Goal: Task Accomplishment & Management: Manage account settings

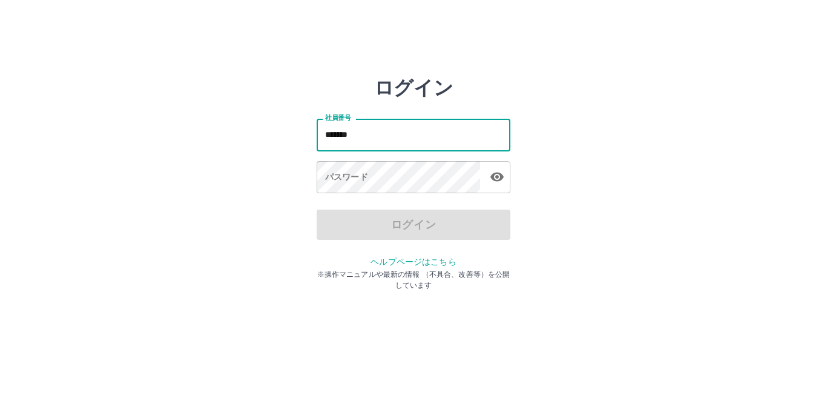
type input "*******"
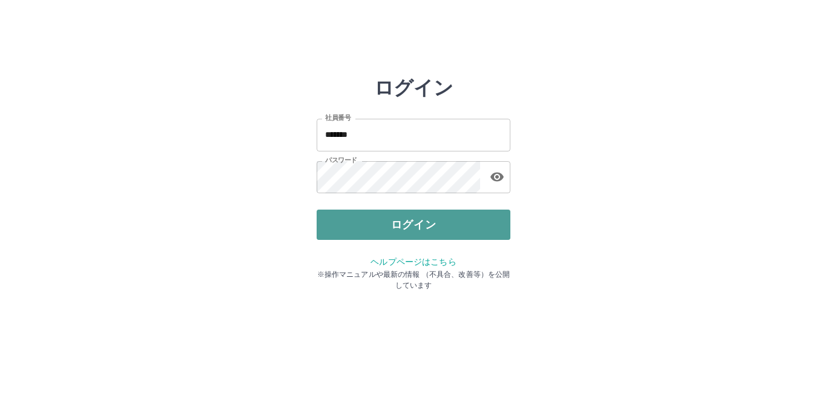
click at [372, 230] on button "ログイン" at bounding box center [414, 225] width 194 height 30
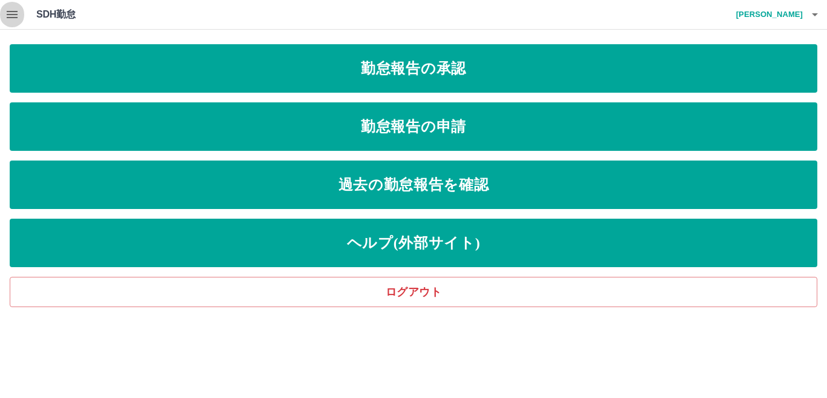
click at [13, 12] on icon "button" at bounding box center [12, 14] width 11 height 7
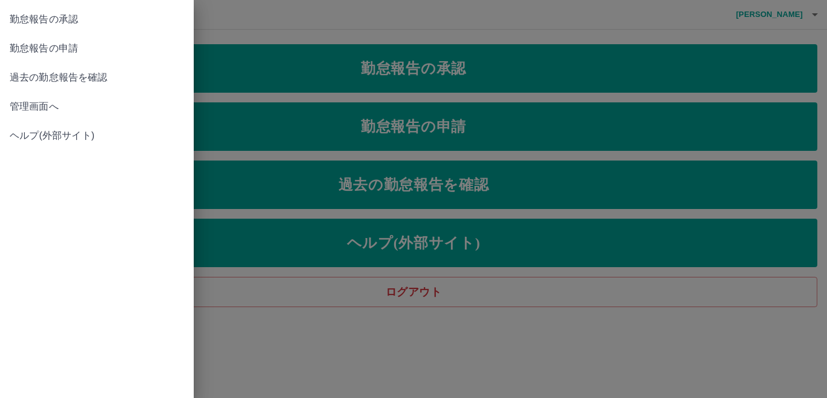
click at [38, 100] on span "管理画面へ" at bounding box center [97, 106] width 174 height 15
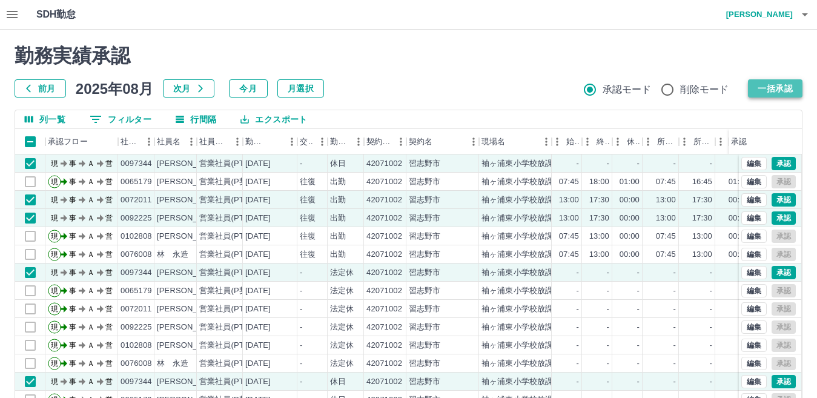
click at [764, 88] on button "一括承認" at bounding box center [775, 88] width 55 height 18
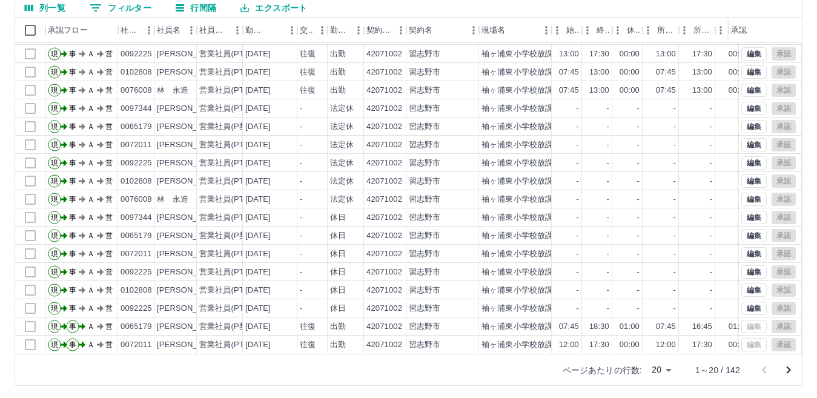
scroll to position [114, 0]
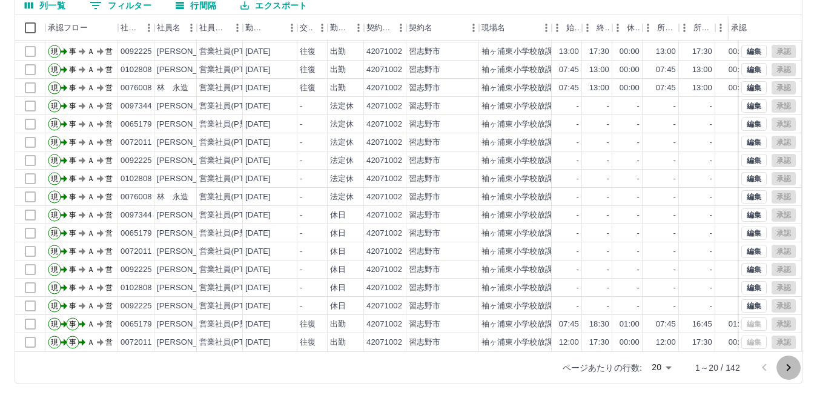
click at [787, 369] on icon "次のページへ" at bounding box center [788, 367] width 15 height 15
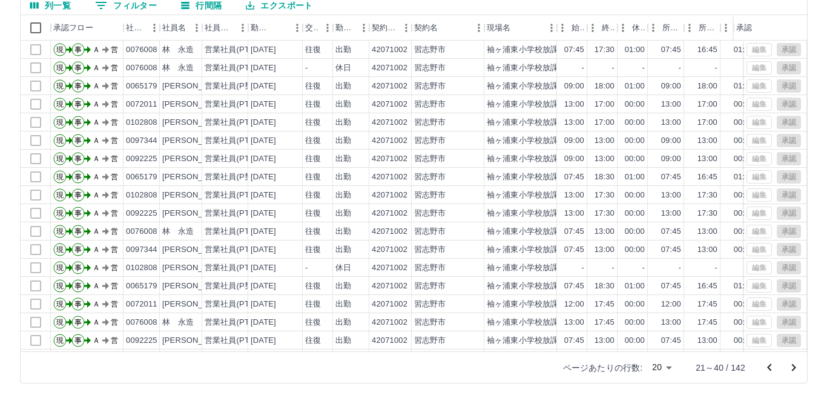
scroll to position [0, 0]
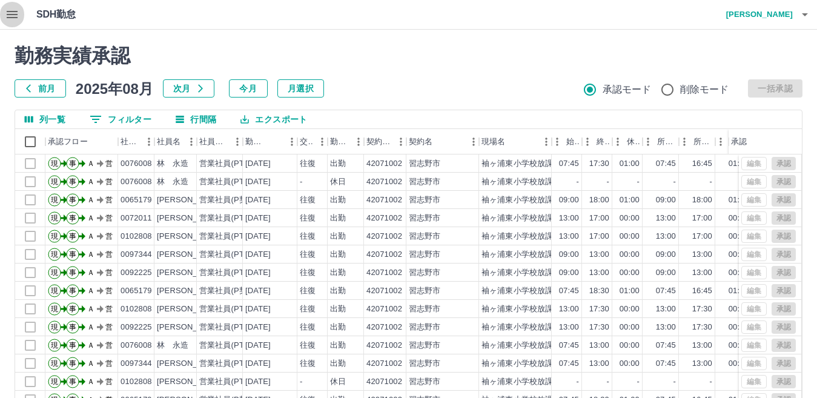
click at [10, 13] on icon "button" at bounding box center [12, 14] width 15 height 15
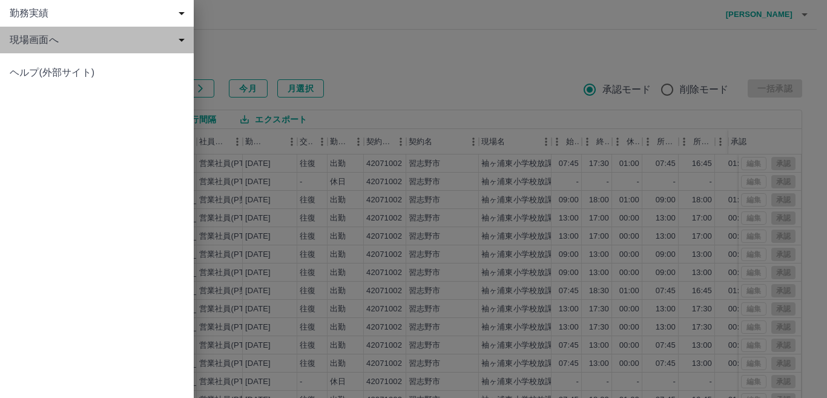
click at [33, 46] on span "現場画面へ" at bounding box center [99, 40] width 179 height 15
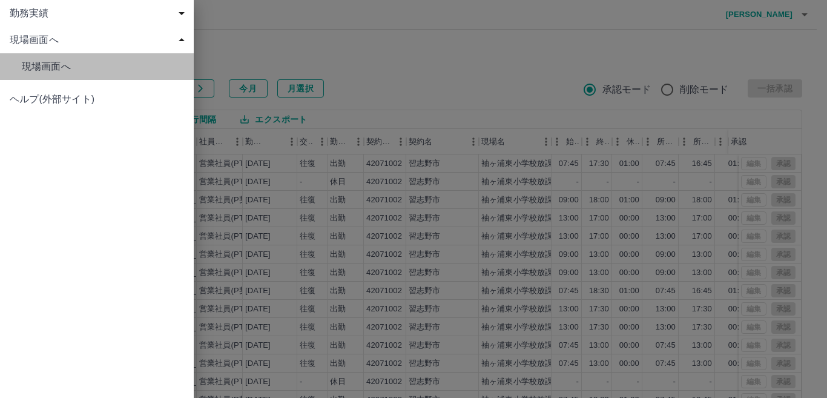
click at [59, 64] on span "現場画面へ" at bounding box center [103, 66] width 162 height 15
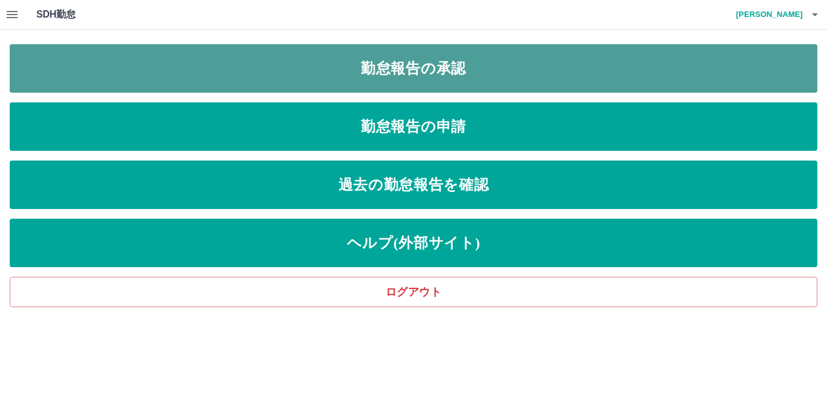
click at [263, 70] on link "勤怠報告の承認" at bounding box center [414, 68] width 808 height 48
